Goal: Check status: Check status

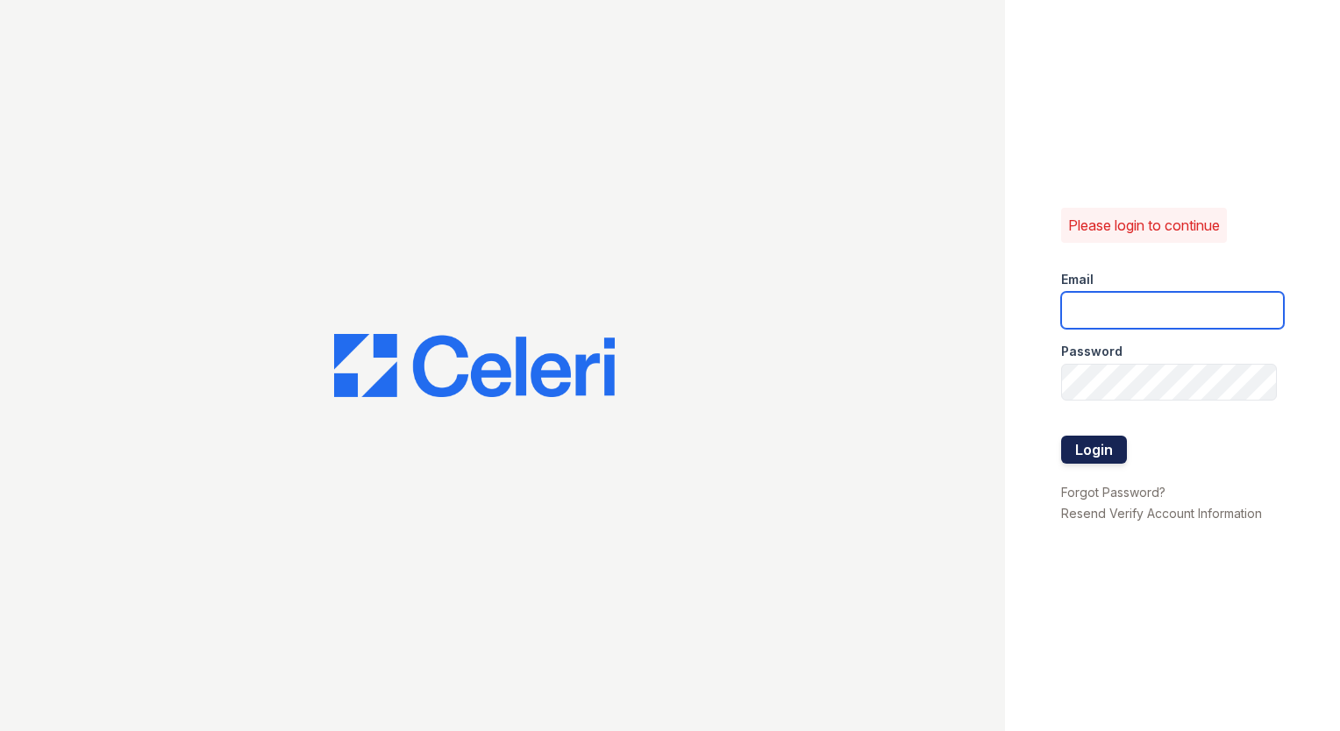
type input "trichardson@mmgmgt.com"
click at [1080, 442] on button "Login" at bounding box center [1094, 450] width 66 height 28
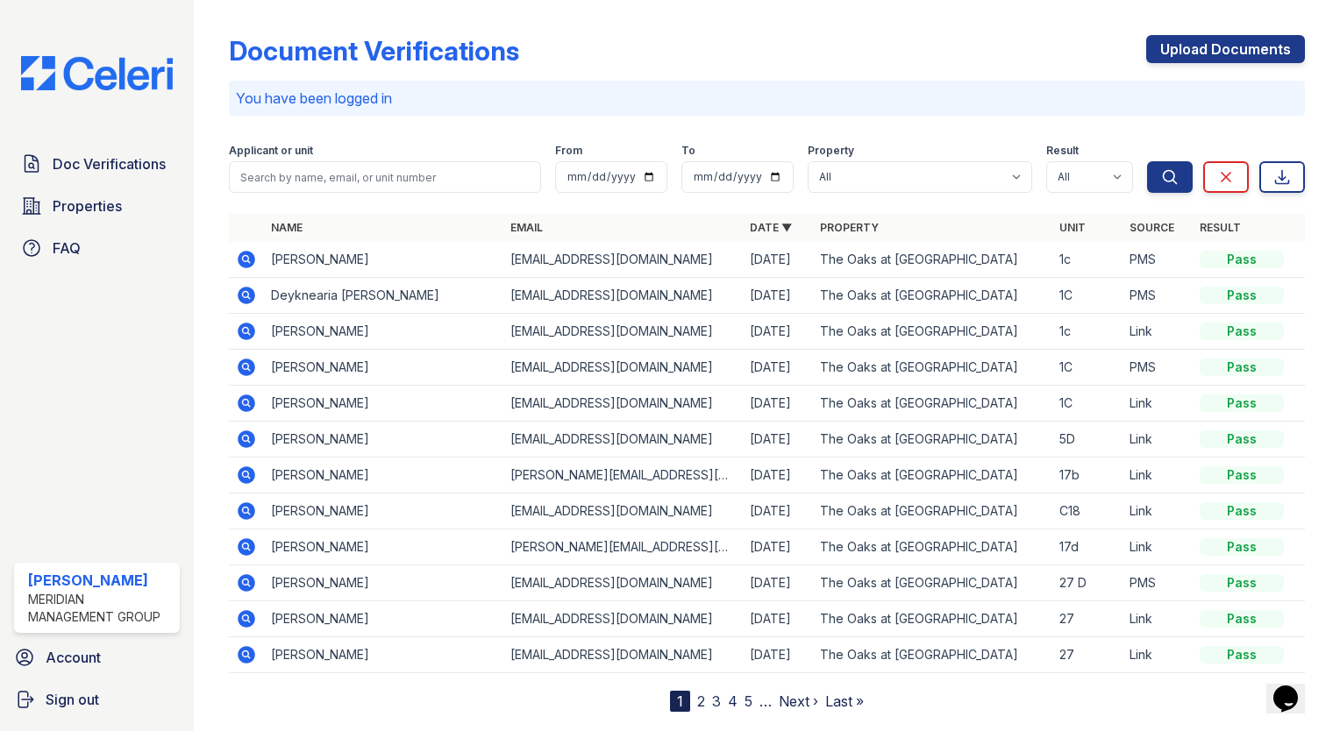
click at [252, 261] on icon at bounding box center [247, 260] width 18 height 18
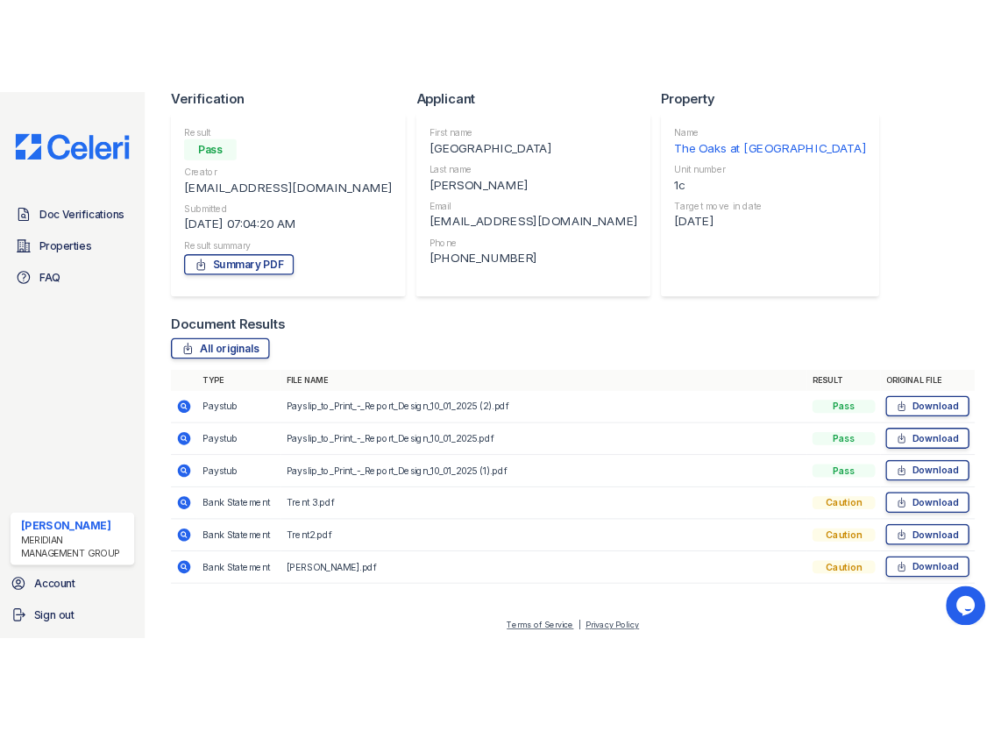
scroll to position [135, 0]
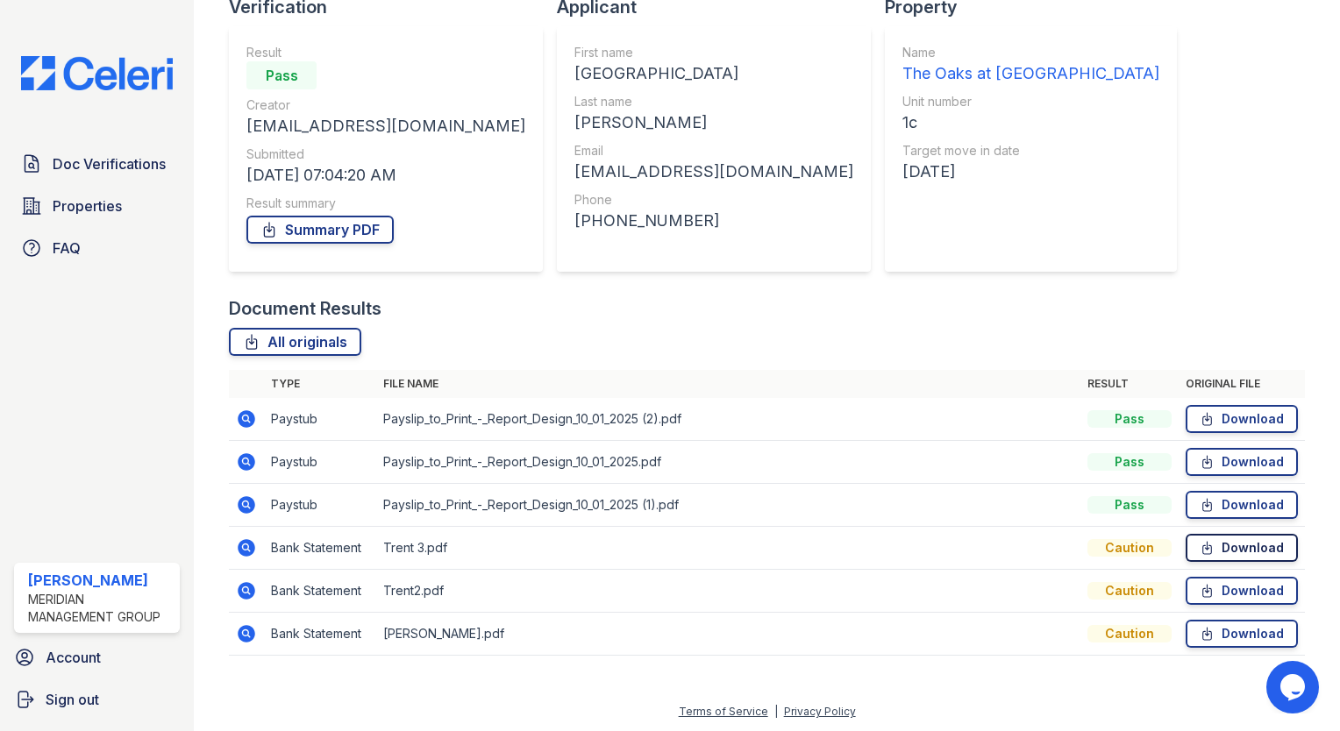
click at [1199, 542] on icon at bounding box center [1206, 548] width 15 height 18
